Goal: Task Accomplishment & Management: Complete application form

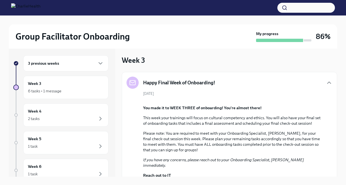
scroll to position [2, 0]
click at [71, 115] on div "Week 4 2 tasks" at bounding box center [66, 115] width 76 height 14
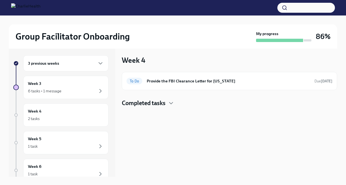
click at [165, 107] on div "Week 4 To Do Provide the FBI Clearance Letter for [US_STATE] Due [DATE] Complet…" at bounding box center [229, 111] width 215 height 130
click at [165, 104] on h4 "Completed tasks" at bounding box center [144, 103] width 44 height 8
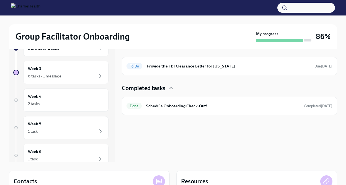
scroll to position [19, 0]
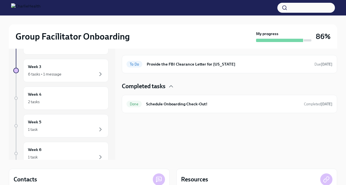
click at [165, 104] on h6 "Schedule Onboarding Check-Out!" at bounding box center [222, 104] width 153 height 6
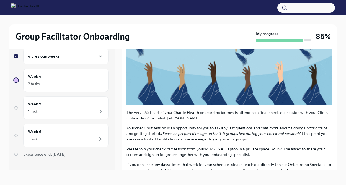
scroll to position [125, 0]
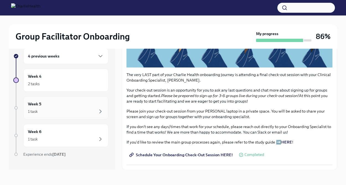
click at [73, 106] on div "Week 5 1 task" at bounding box center [66, 108] width 76 height 14
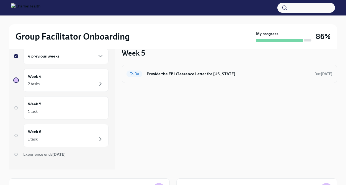
click at [177, 76] on h6 "Provide the FBI Clearance Letter for [US_STATE]" at bounding box center [228, 74] width 163 height 6
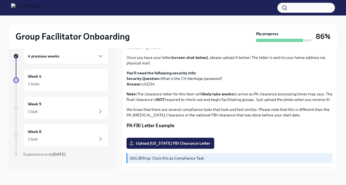
scroll to position [46, 0]
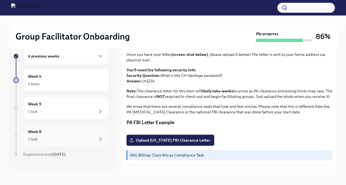
click at [70, 130] on div "Week 6 1 task" at bounding box center [66, 136] width 76 height 14
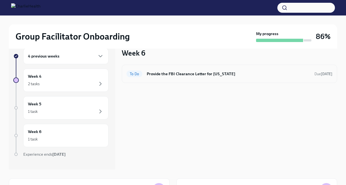
click at [180, 79] on div "To Do Provide the FBI Clearance Letter for [US_STATE] Due [DATE]" at bounding box center [229, 74] width 215 height 18
click at [186, 66] on div "To Do Provide the FBI Clearance Letter for [US_STATE] Due [DATE]" at bounding box center [229, 74] width 215 height 18
click at [168, 78] on div "To Do Provide the FBI Clearance Letter for [US_STATE] Due [DATE]" at bounding box center [229, 73] width 206 height 9
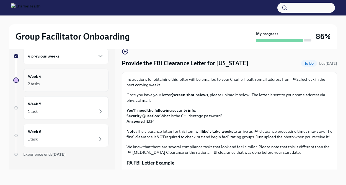
click at [78, 84] on div "2 tasks" at bounding box center [66, 84] width 76 height 7
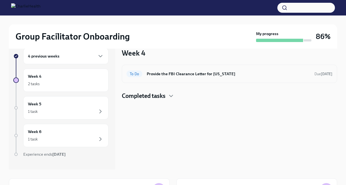
click at [149, 80] on div "To Do Provide the FBI Clearance Letter for [US_STATE] Due [DATE]" at bounding box center [229, 74] width 215 height 18
click at [169, 73] on h6 "Provide the FBI Clearance Letter for [US_STATE]" at bounding box center [228, 74] width 163 height 6
